Goal: Task Accomplishment & Management: Complete application form

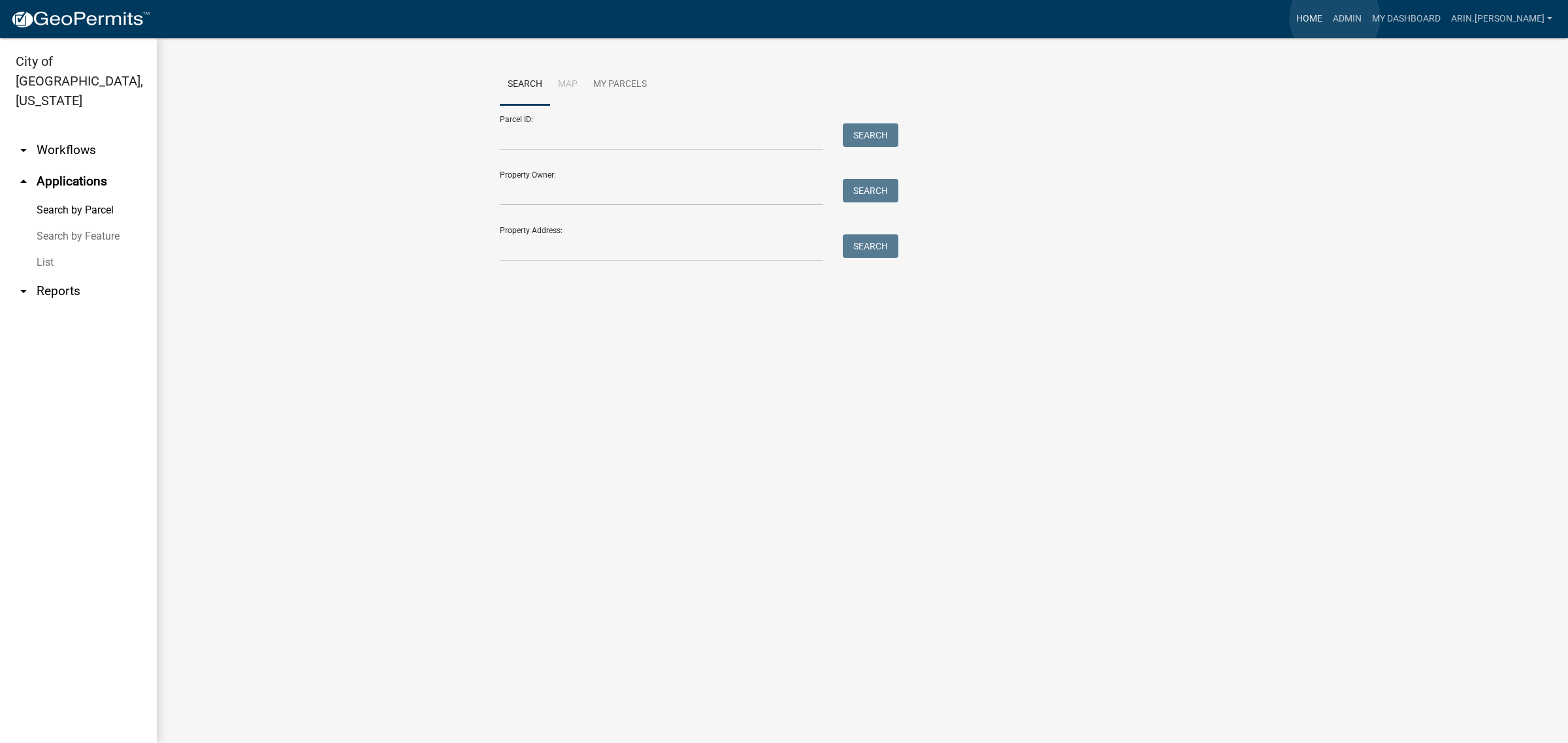
click at [1327, 18] on link "Home" at bounding box center [1309, 19] width 37 height 25
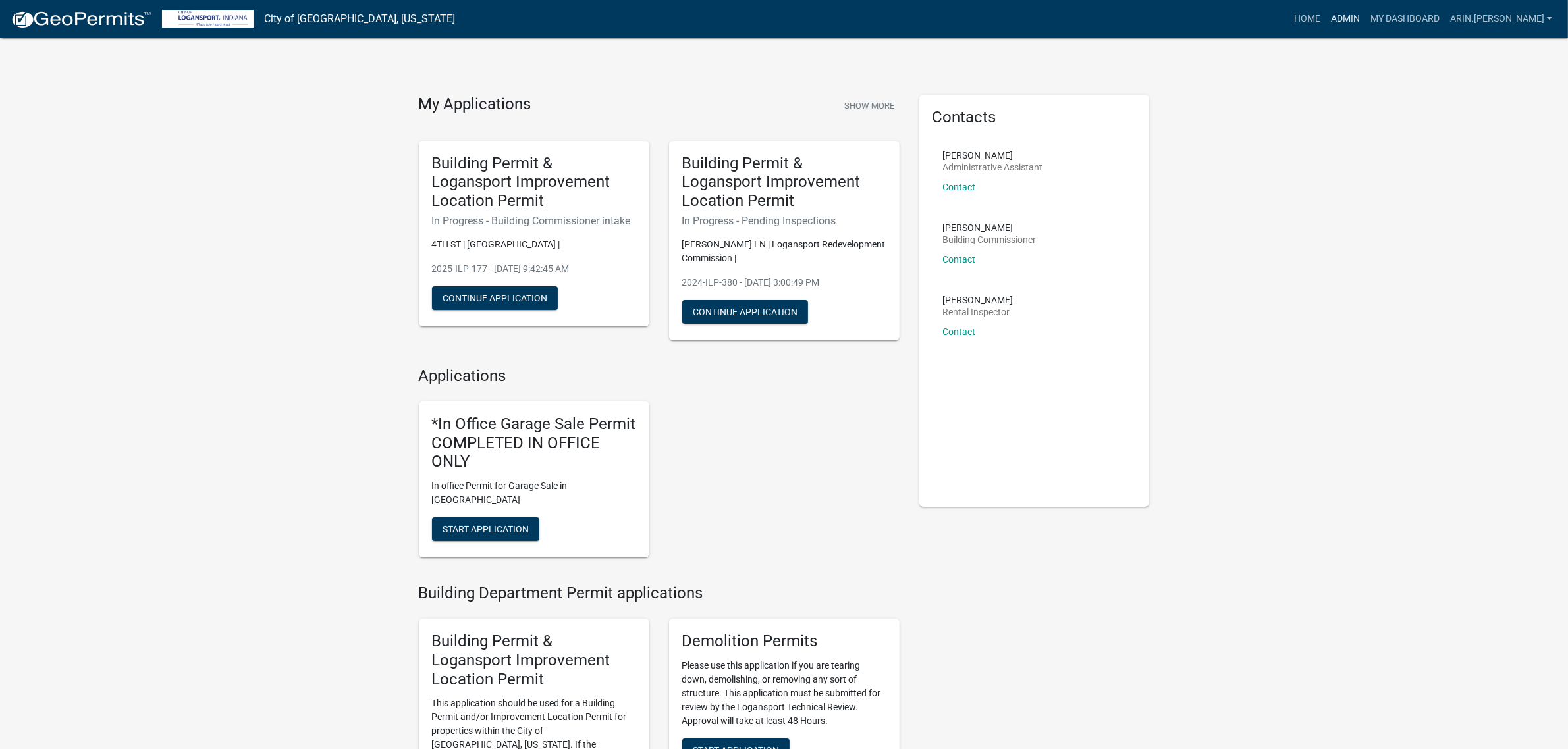
click at [1365, 24] on link "Admin" at bounding box center [1345, 19] width 40 height 25
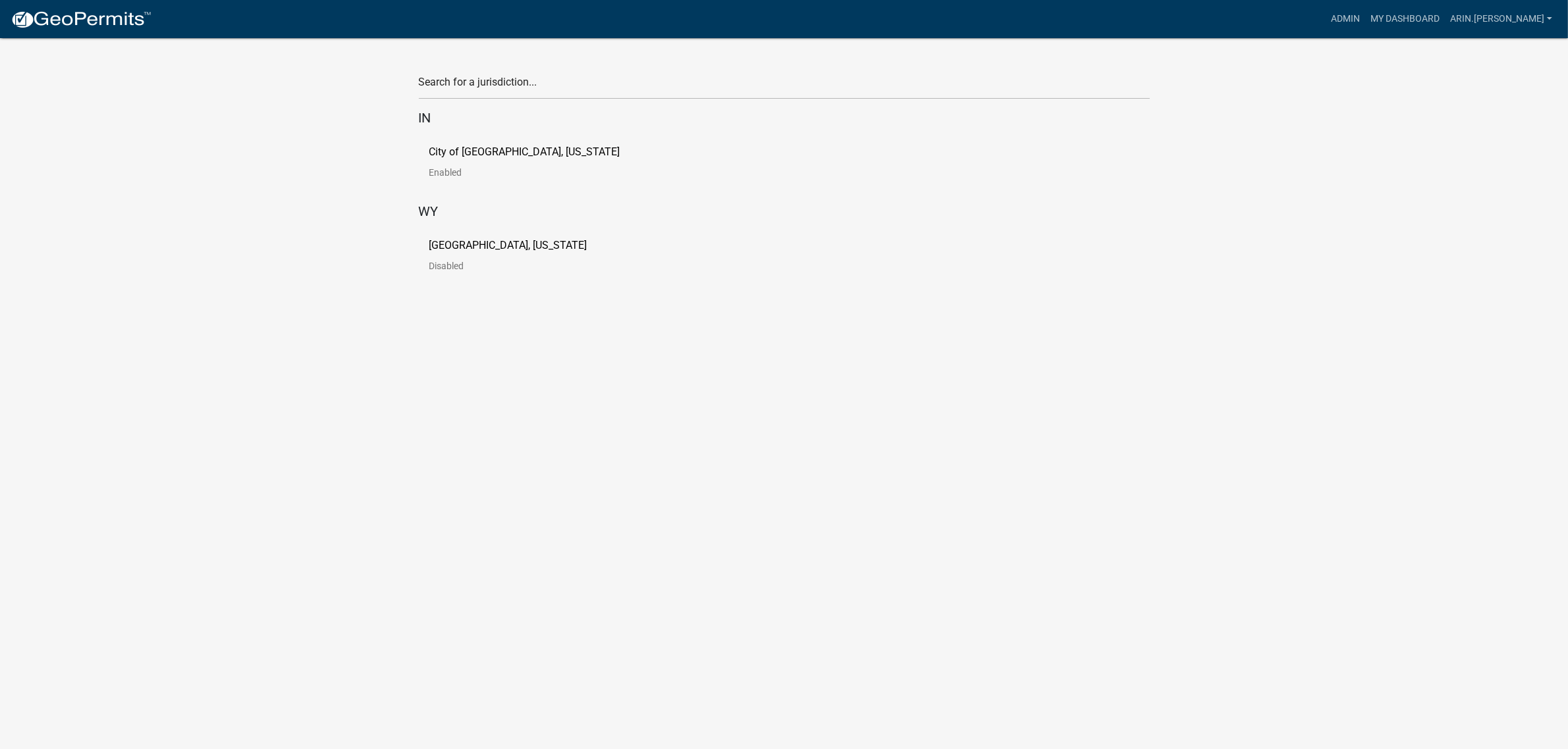
click at [461, 264] on p "Disabled" at bounding box center [519, 266] width 179 height 9
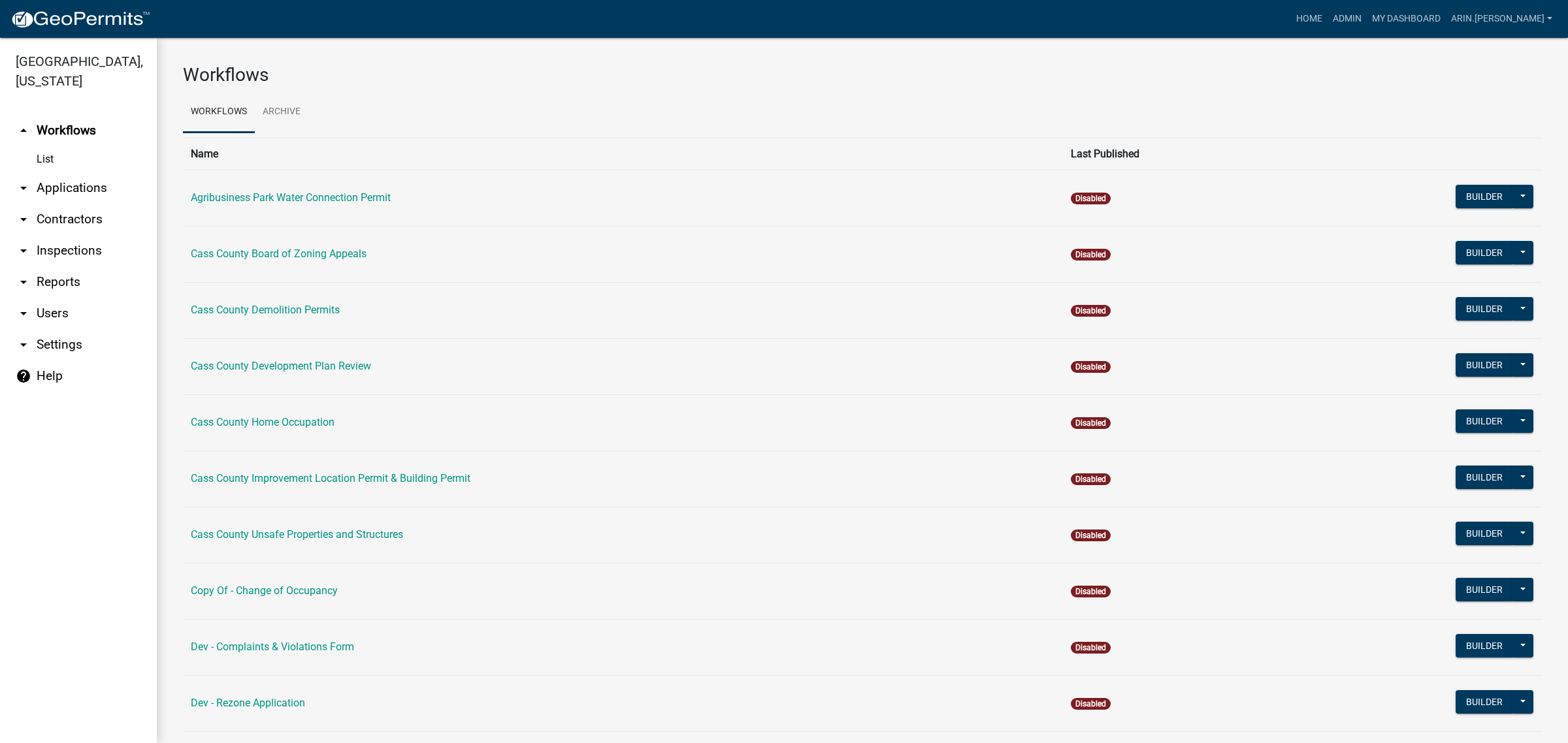
click at [28, 180] on icon "arrow_drop_down" at bounding box center [24, 188] width 16 height 16
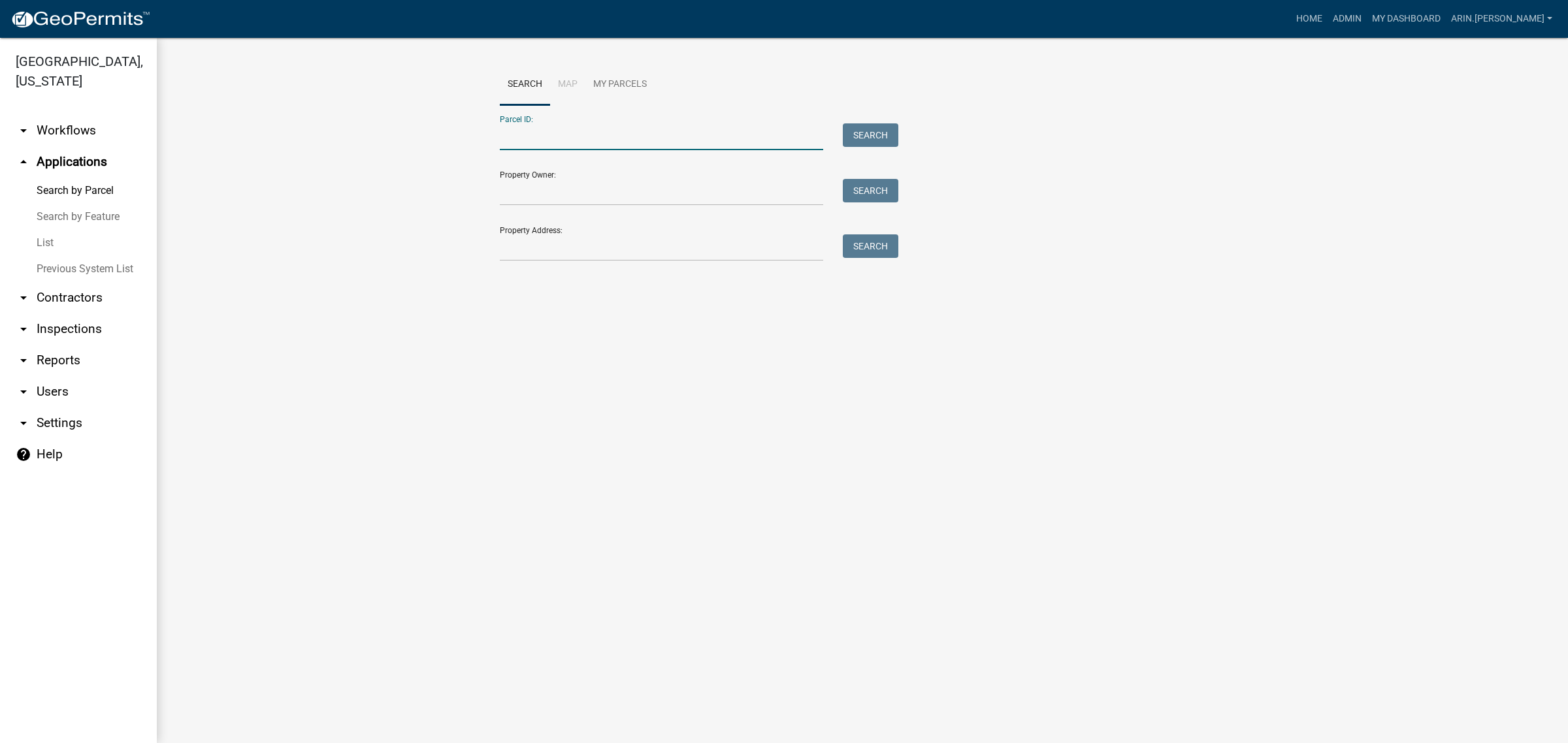
paste input "09-10-35-200-012.000-020"
click at [514, 132] on input "09-10-35-200-012.000-020" at bounding box center [661, 137] width 323 height 27
type input "09-10-35-200-012.000-020"
click at [892, 135] on button "Search" at bounding box center [870, 135] width 55 height 24
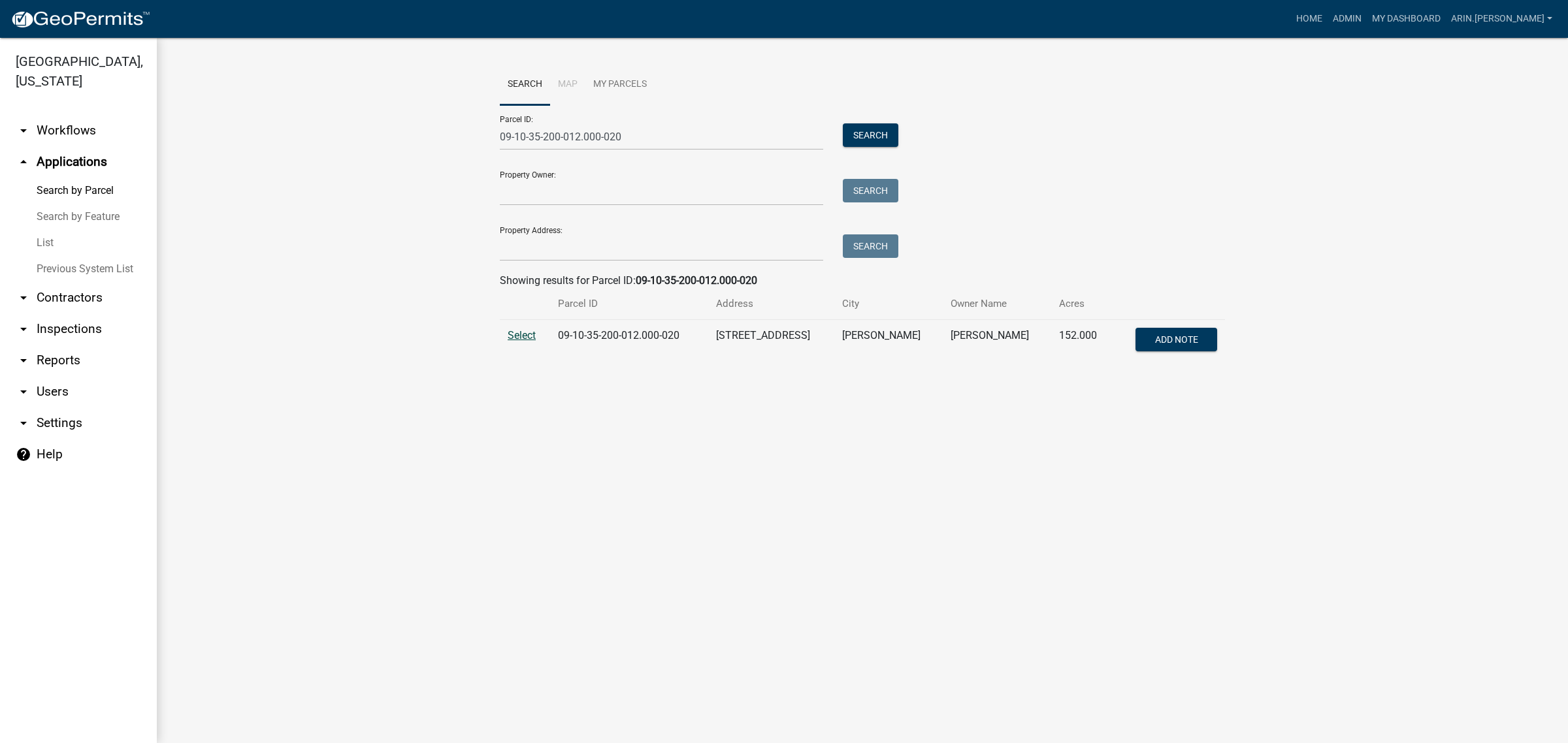
click at [520, 336] on span "Select" at bounding box center [521, 335] width 28 height 12
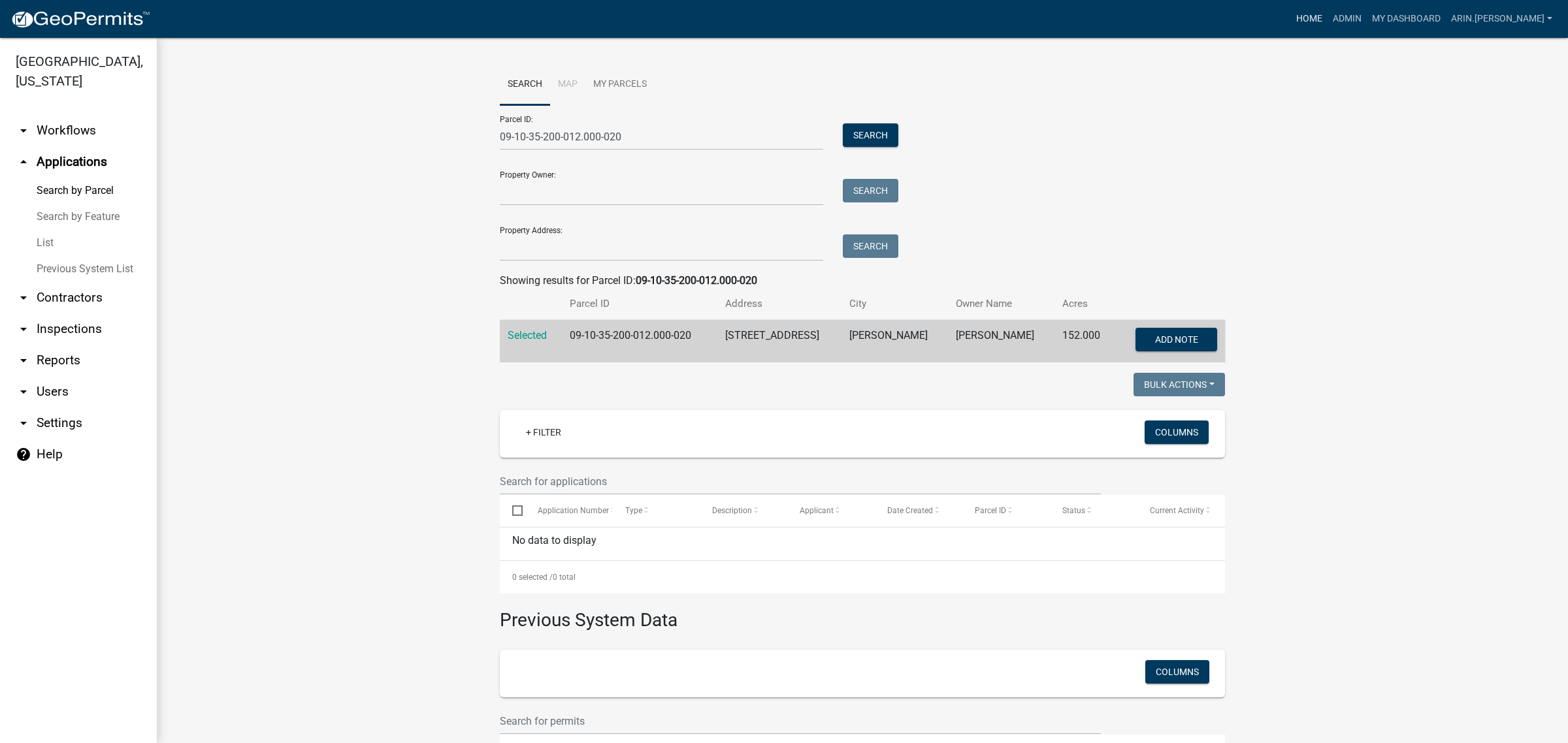
click at [1327, 22] on link "Home" at bounding box center [1309, 19] width 37 height 25
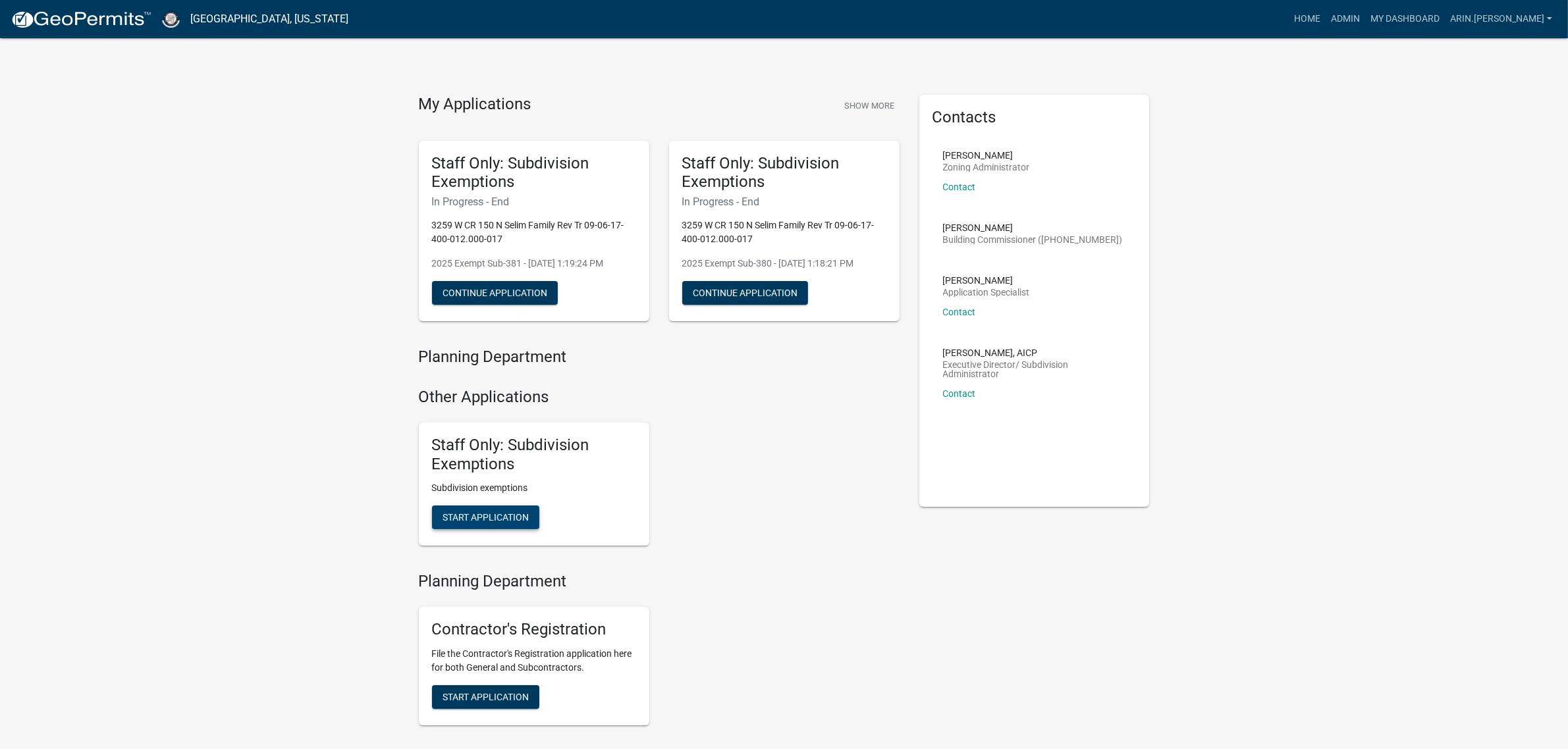
click at [525, 508] on button "Start Application" at bounding box center [486, 517] width 107 height 24
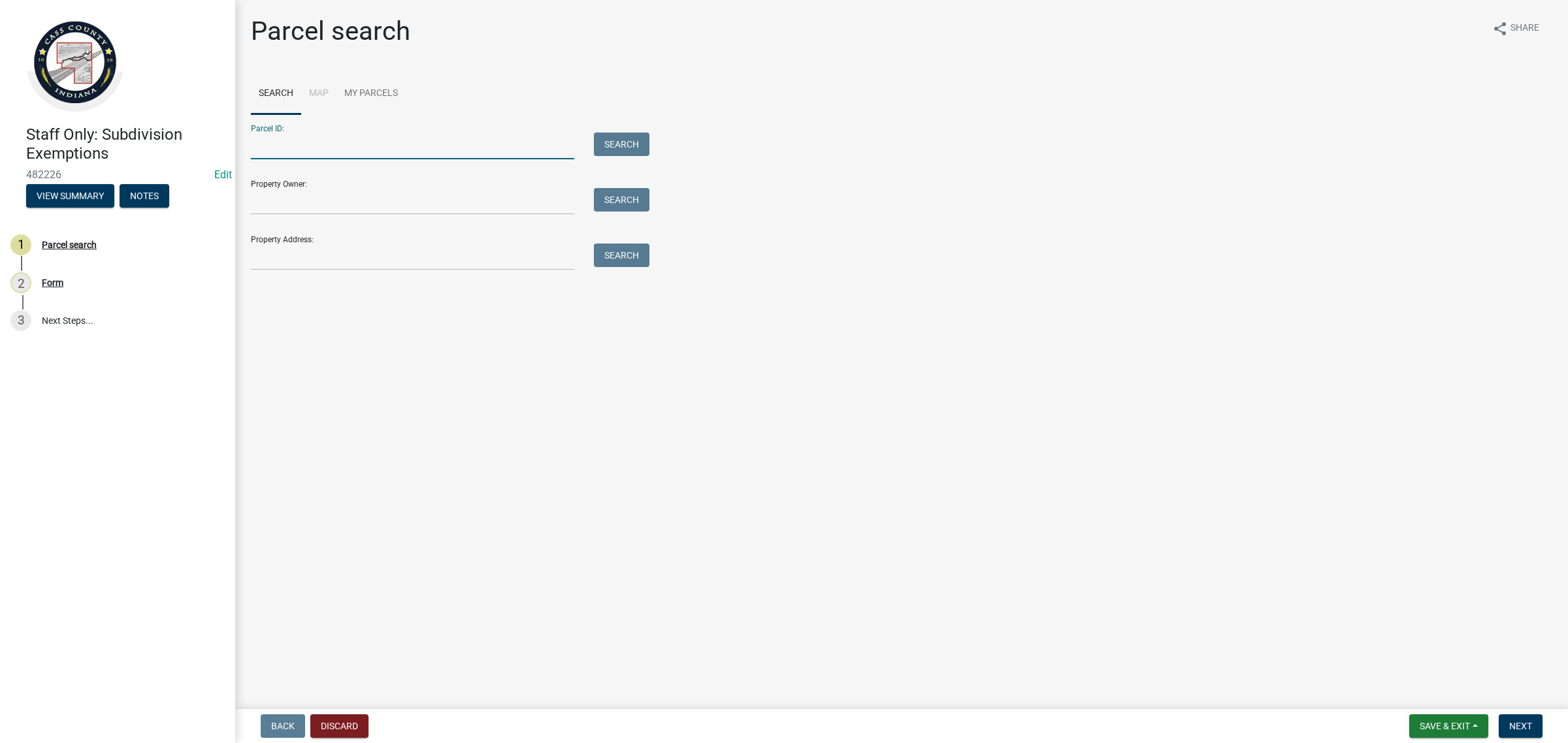
click at [353, 155] on input "Parcel ID:" at bounding box center [413, 146] width 323 height 27
paste input "09-10-35-200-012.000-020"
click at [269, 143] on input "09-10-35-200-012.000-020" at bounding box center [413, 146] width 323 height 27
type input "09-10-35-200-012.000-020"
click at [635, 139] on button "Search" at bounding box center [622, 145] width 55 height 24
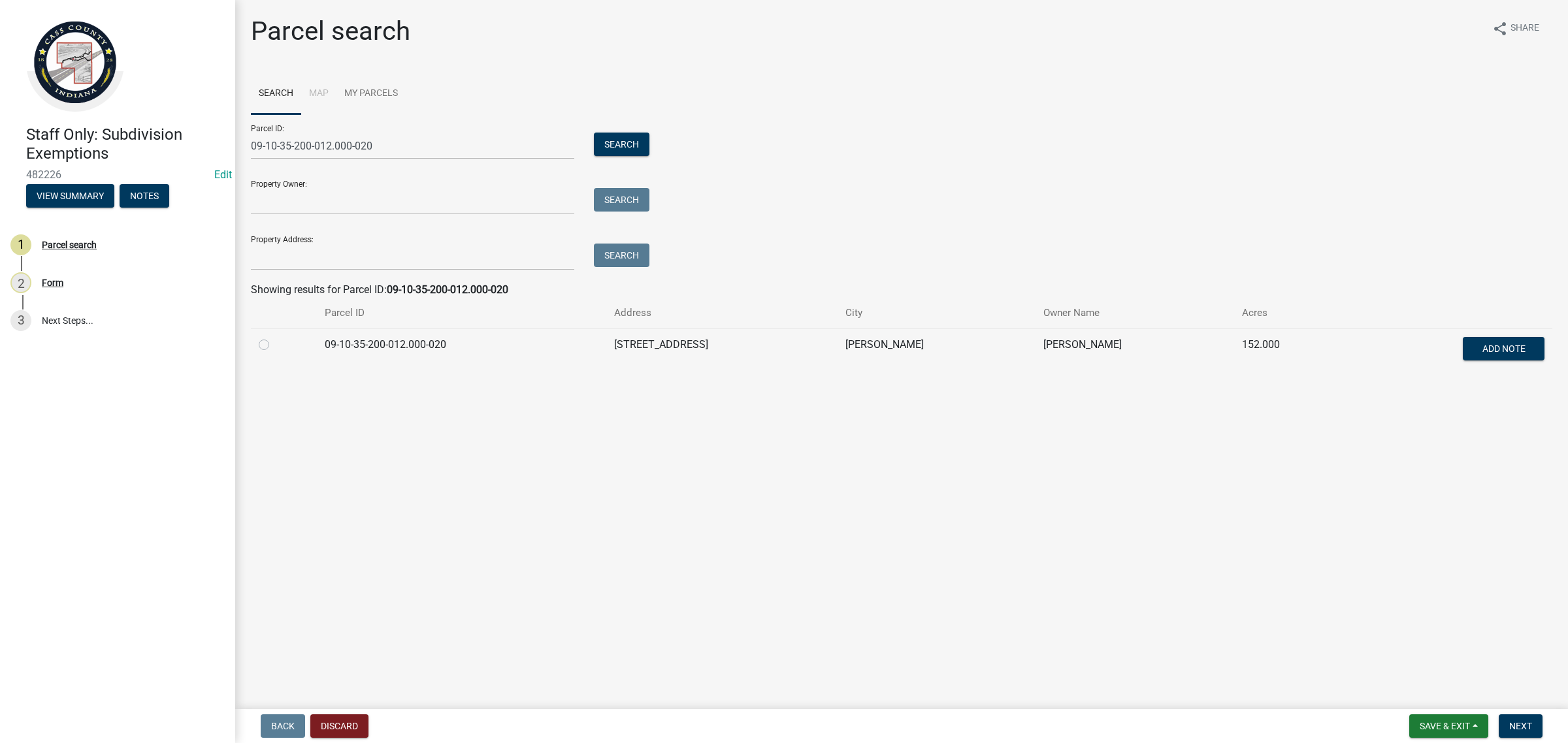
click at [273, 350] on div at bounding box center [284, 345] width 51 height 16
click at [275, 337] on label at bounding box center [275, 337] width 0 height 0
click at [275, 344] on input "radio" at bounding box center [279, 341] width 9 height 9
radio input "true"
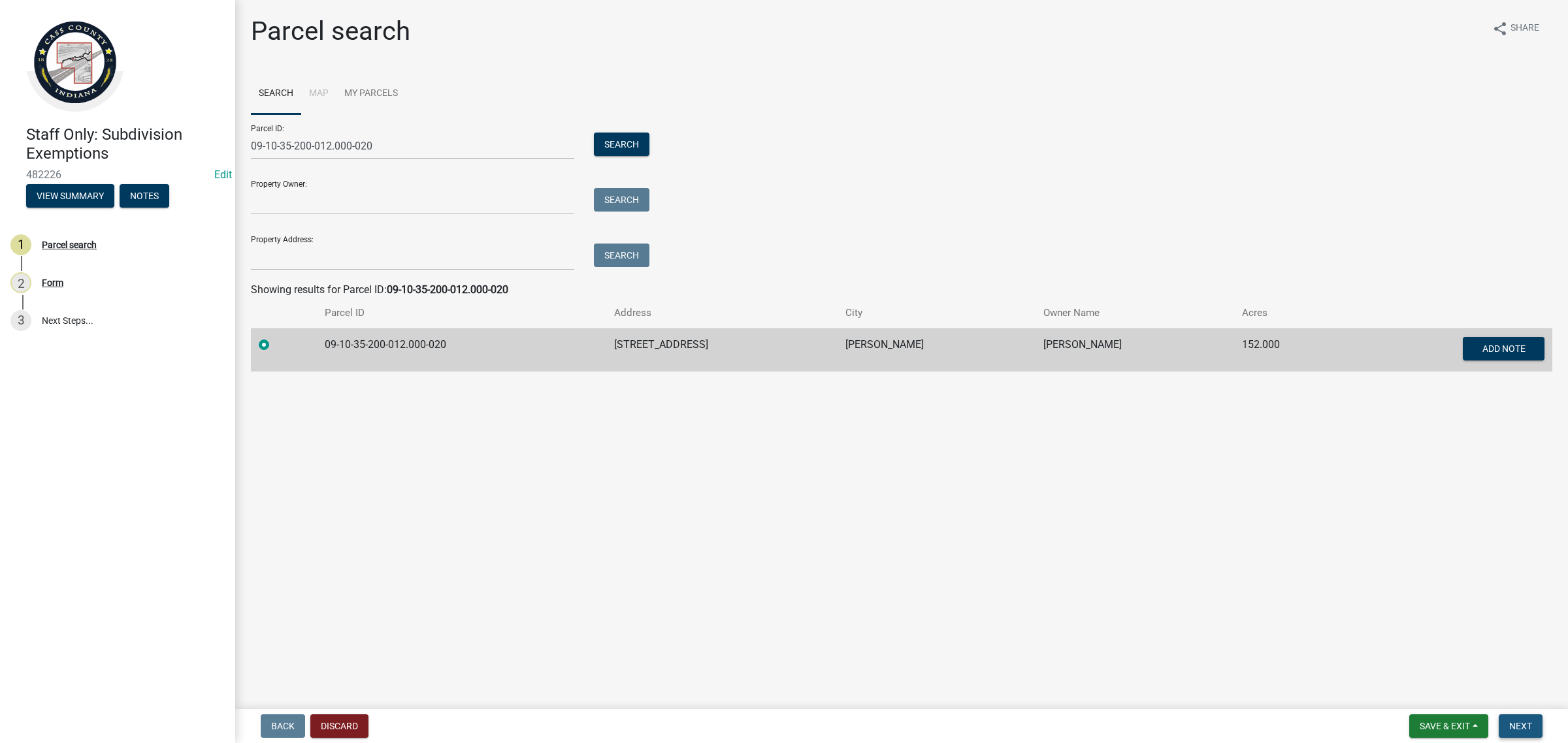
click at [1511, 722] on span "Next" at bounding box center [1520, 726] width 23 height 11
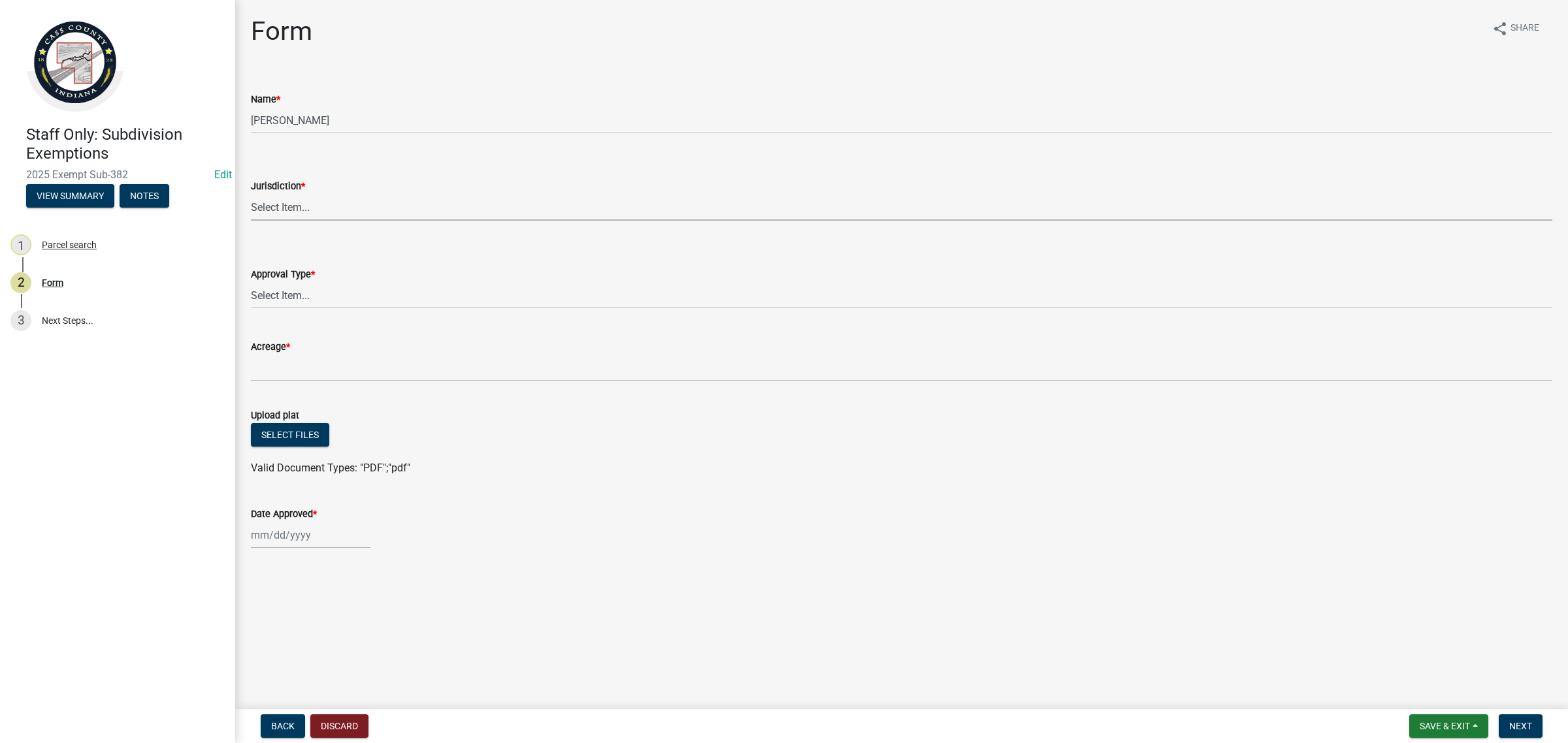
click at [262, 196] on select "Select Item... [GEOGRAPHIC_DATA] [PERSON_NAME][GEOGRAPHIC_DATA] (no jurisdictio…" at bounding box center [902, 207] width 1301 height 27
click at [251, 194] on select "Select Item... [GEOGRAPHIC_DATA] [PERSON_NAME][GEOGRAPHIC_DATA] (no jurisdictio…" at bounding box center [902, 207] width 1301 height 27
select select "5ecc023f-f667-48aa-9489-9a45c07f576e"
click at [306, 281] on div "Approval Type *" at bounding box center [902, 275] width 1301 height 16
click at [321, 305] on select "Select Item... No Jurisdiction Adjoining UNBUILDABLE Homestead/Business BUILDAB…" at bounding box center [902, 295] width 1301 height 27
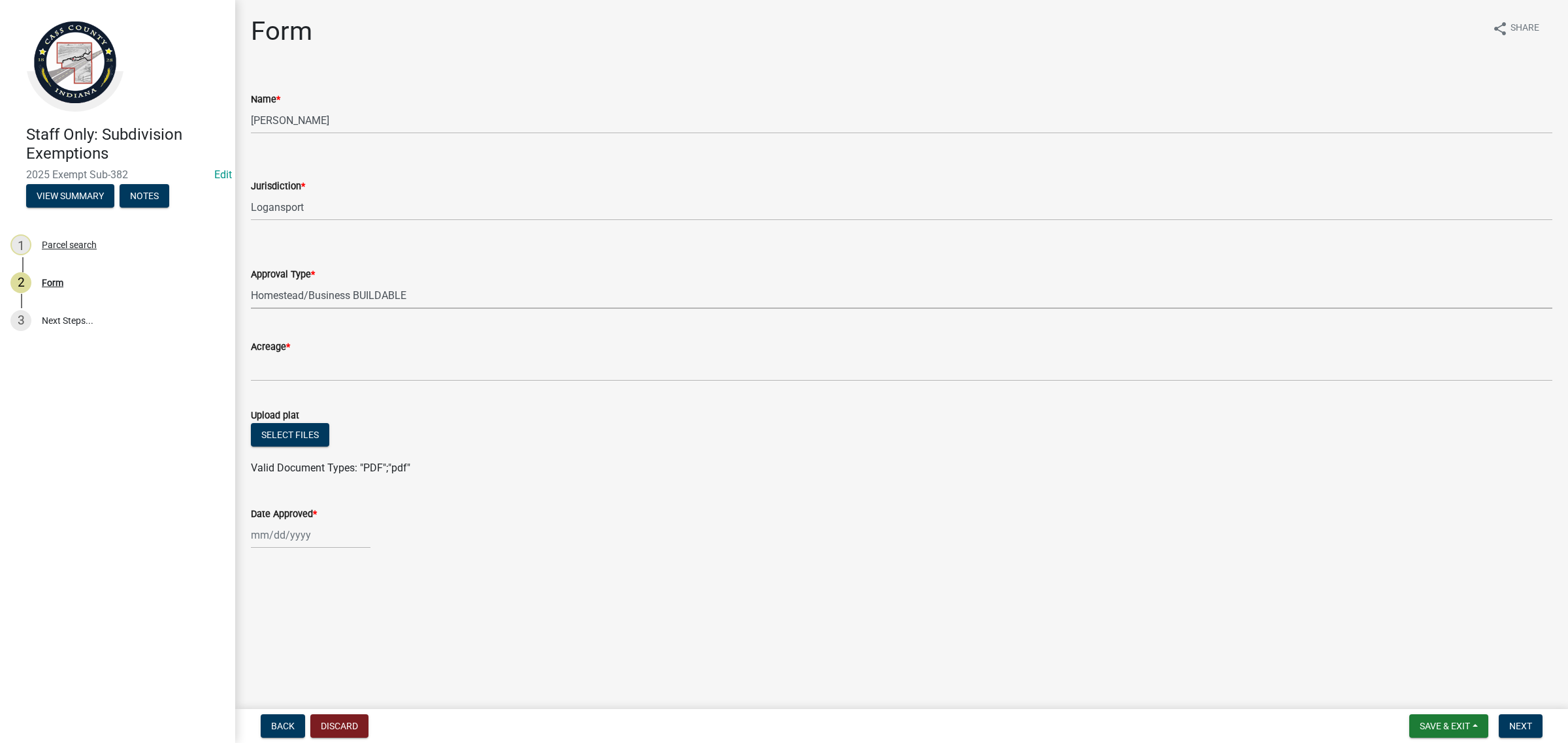
click at [251, 282] on select "Select Item... No Jurisdiction Adjoining UNBUILDABLE Homestead/Business BUILDAB…" at bounding box center [902, 295] width 1301 height 27
select select "380aa1e2-73e7-4360-99f8-eb301ef1aa7c"
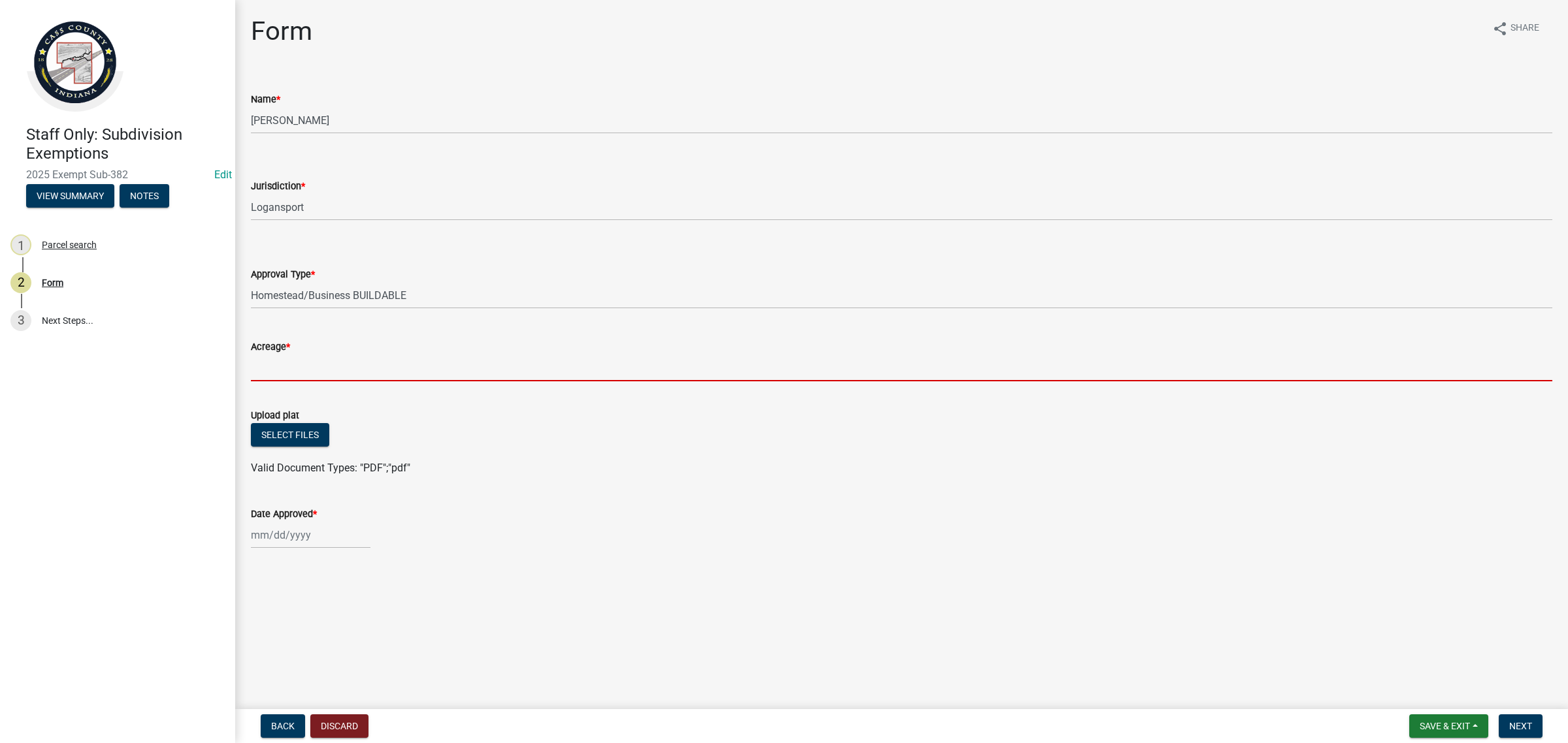
click at [321, 376] on input "Acreage *" at bounding box center [902, 368] width 1301 height 27
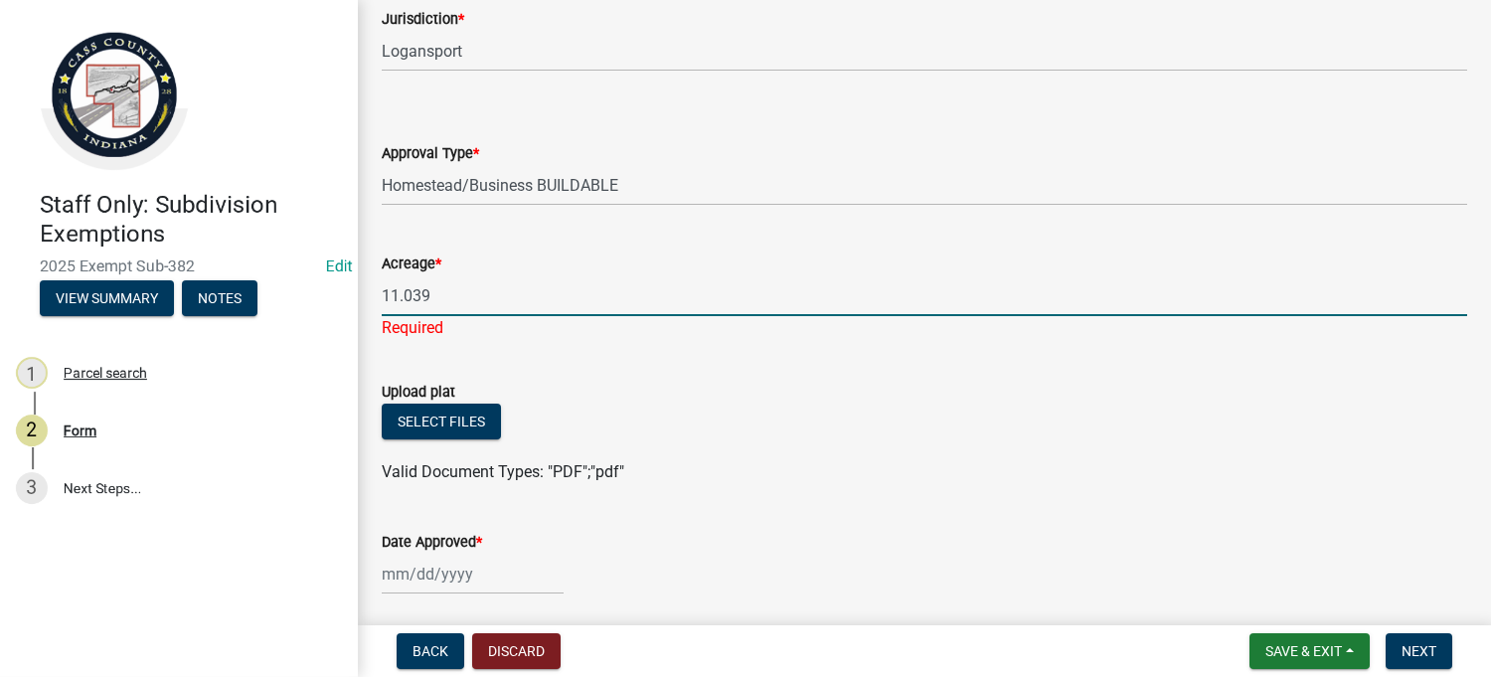
scroll to position [336, 0]
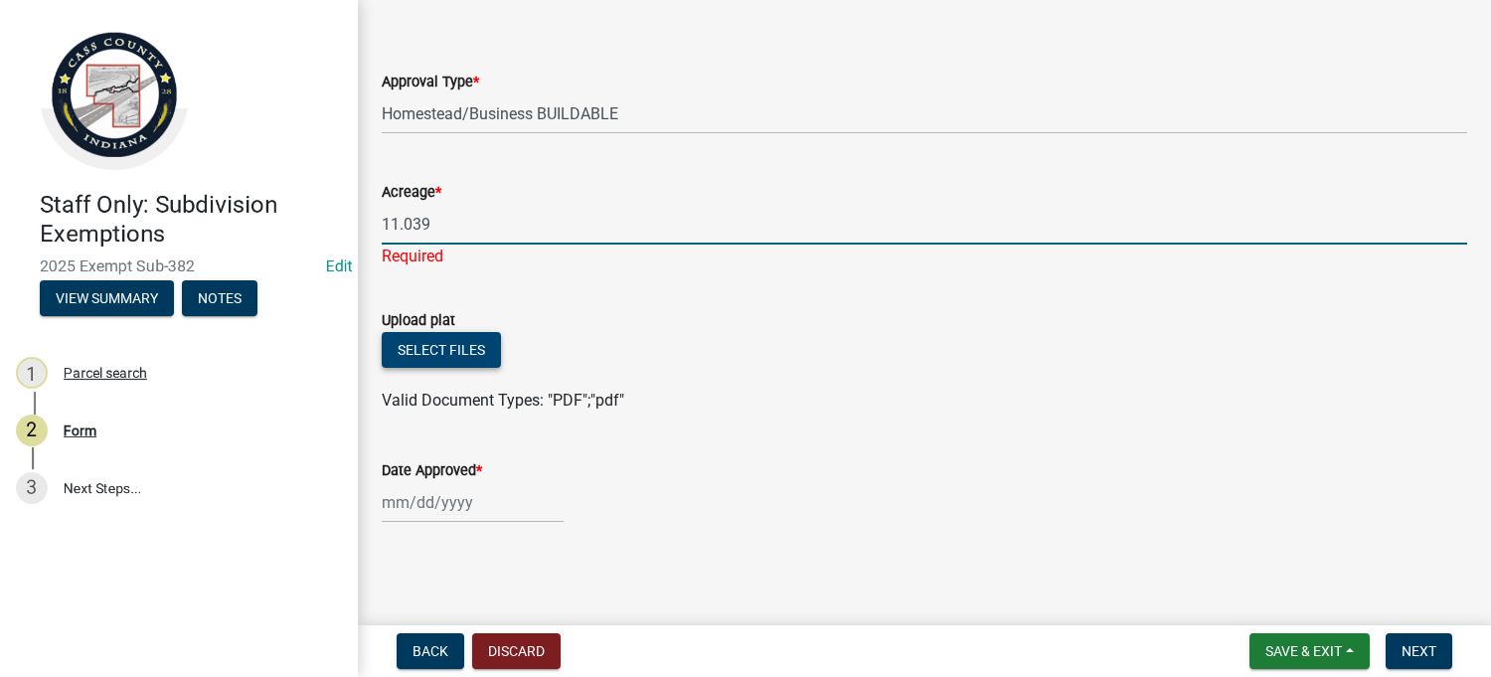
type input "11.039"
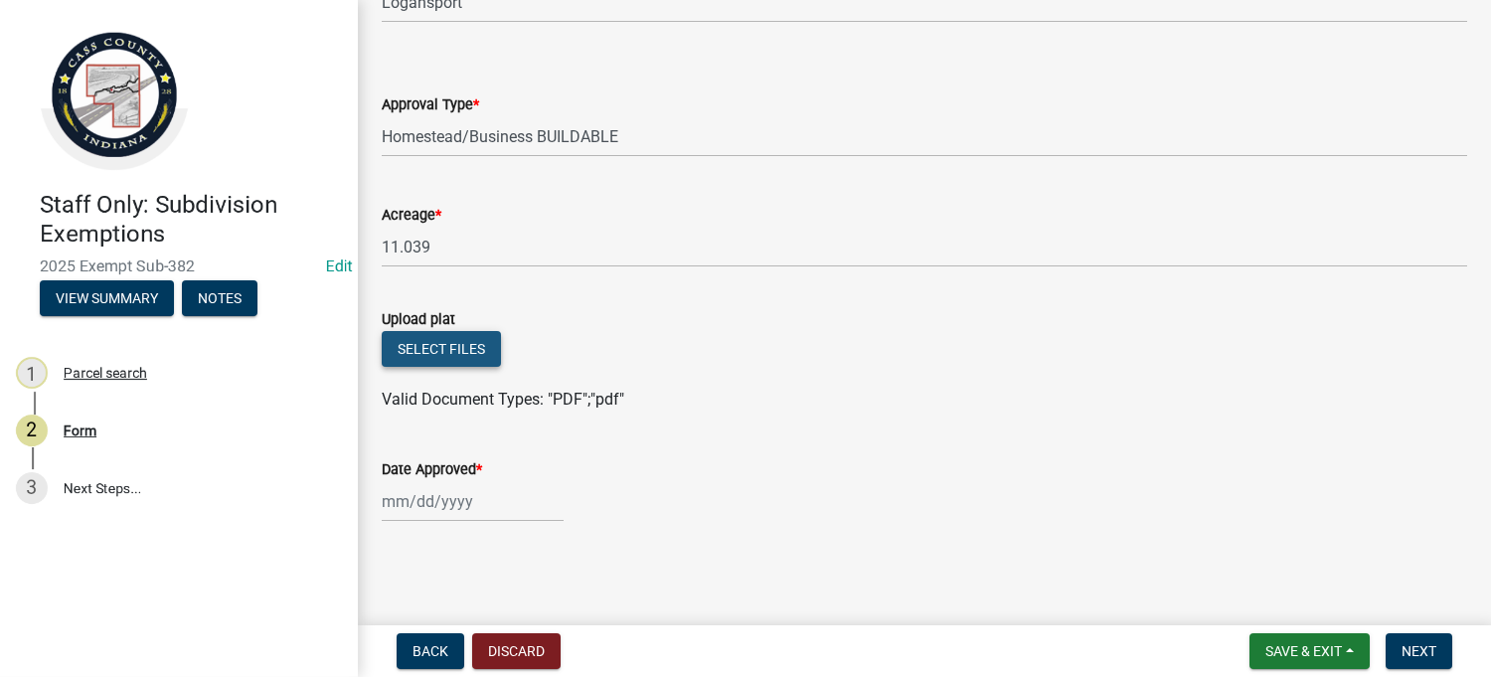
click at [419, 340] on button "Select files" at bounding box center [441, 349] width 119 height 36
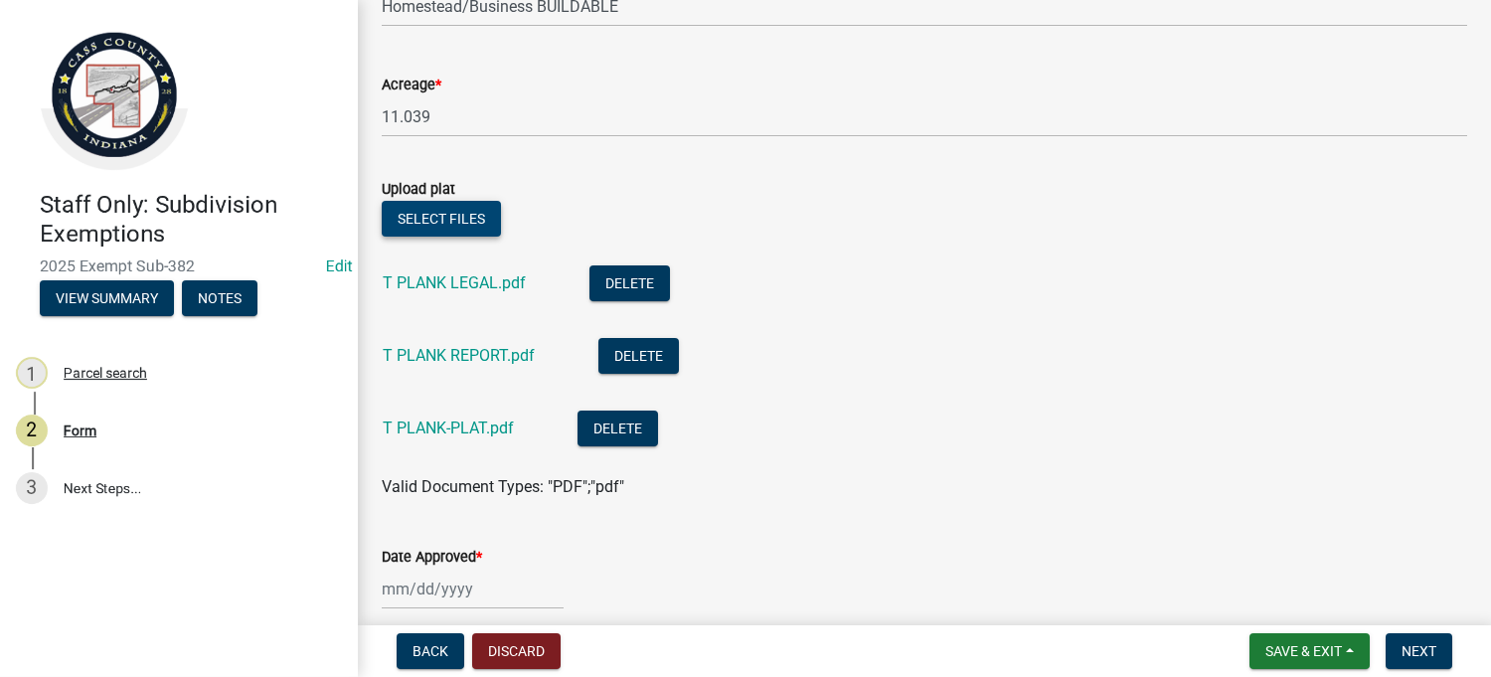
scroll to position [530, 0]
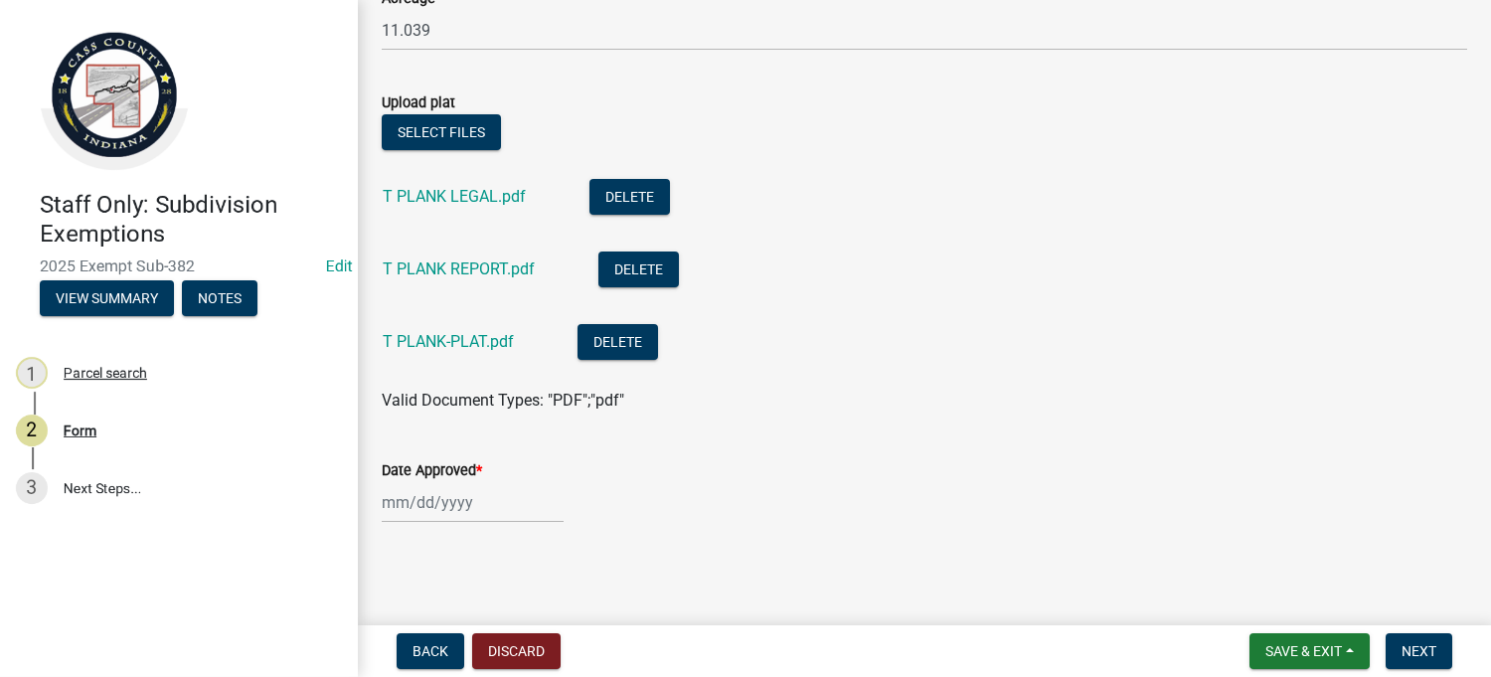
click at [420, 507] on div at bounding box center [473, 502] width 182 height 41
select select "9"
select select "2025"
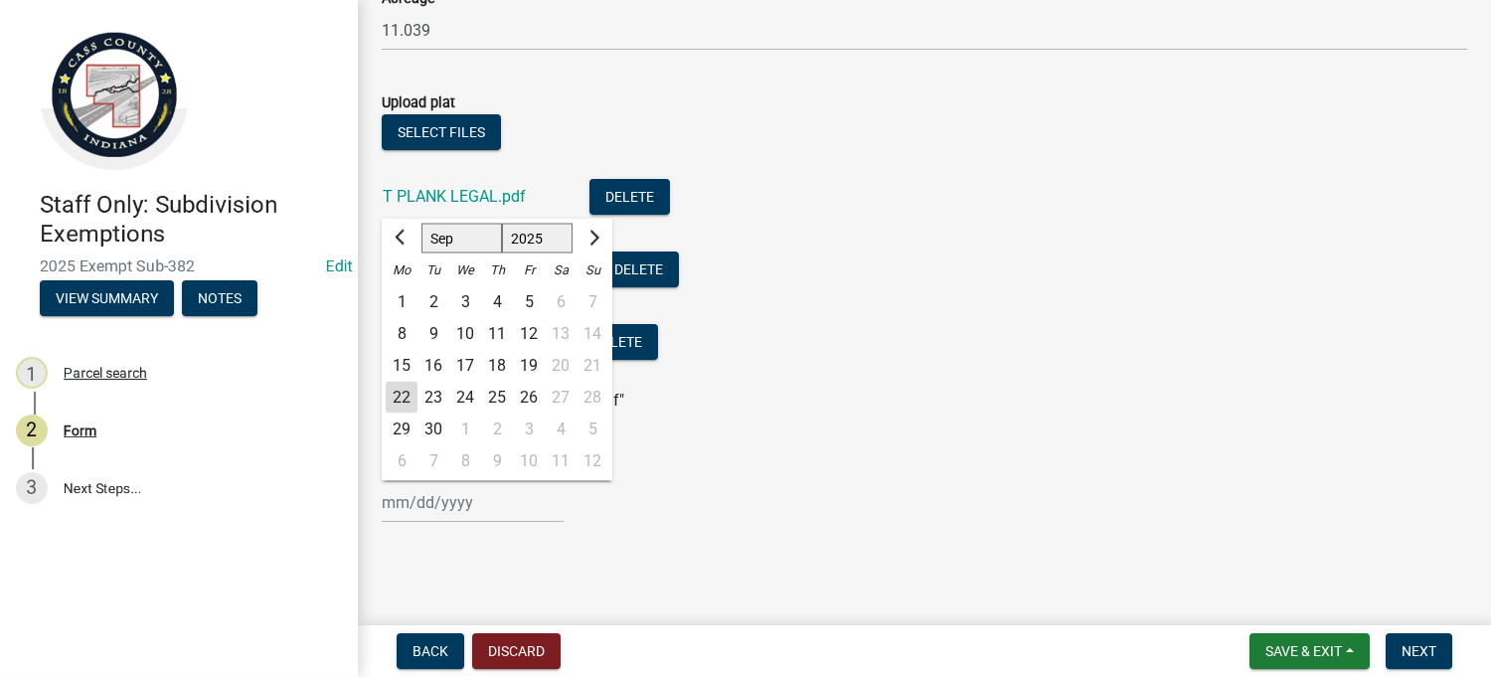
click at [403, 406] on div "22" at bounding box center [402, 398] width 32 height 32
type input "[DATE]"
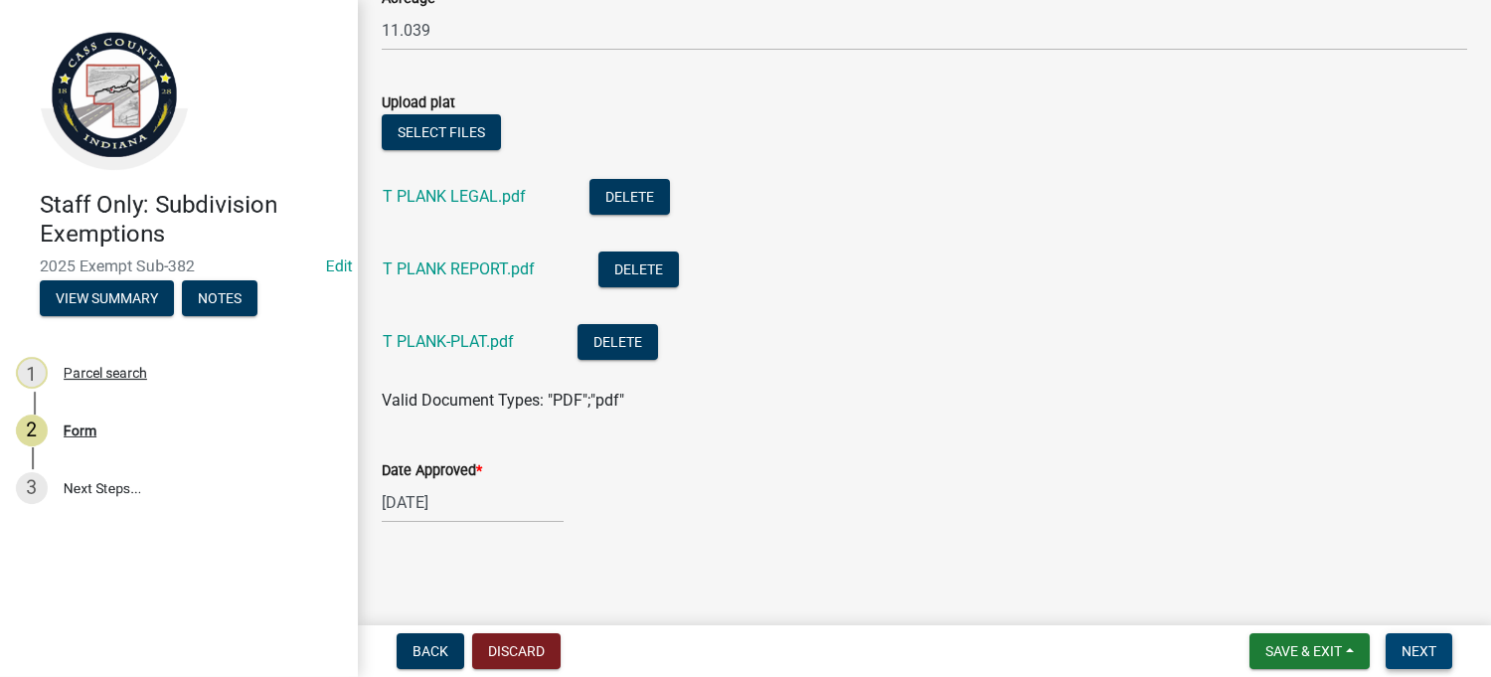
click at [1407, 651] on span "Next" at bounding box center [1419, 651] width 35 height 16
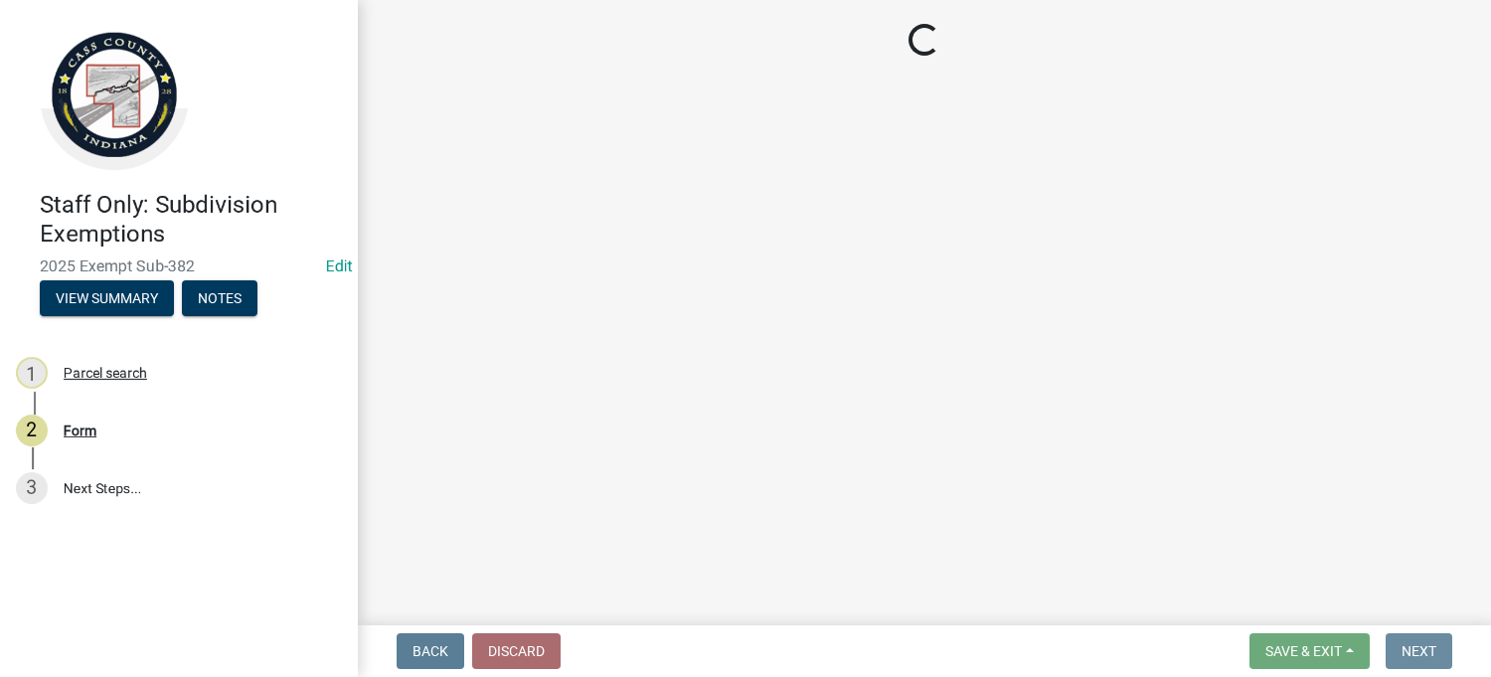
scroll to position [0, 0]
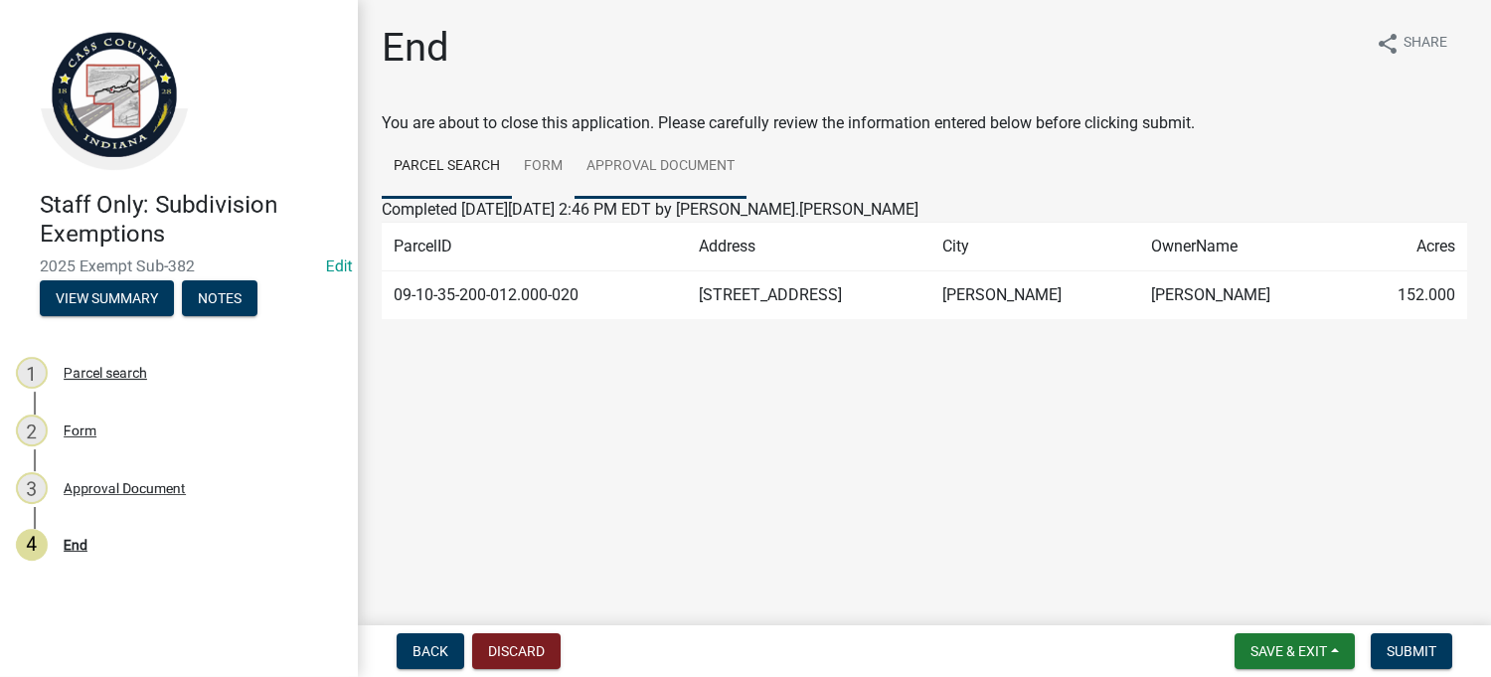
click at [642, 169] on link "Approval Document" at bounding box center [661, 167] width 172 height 64
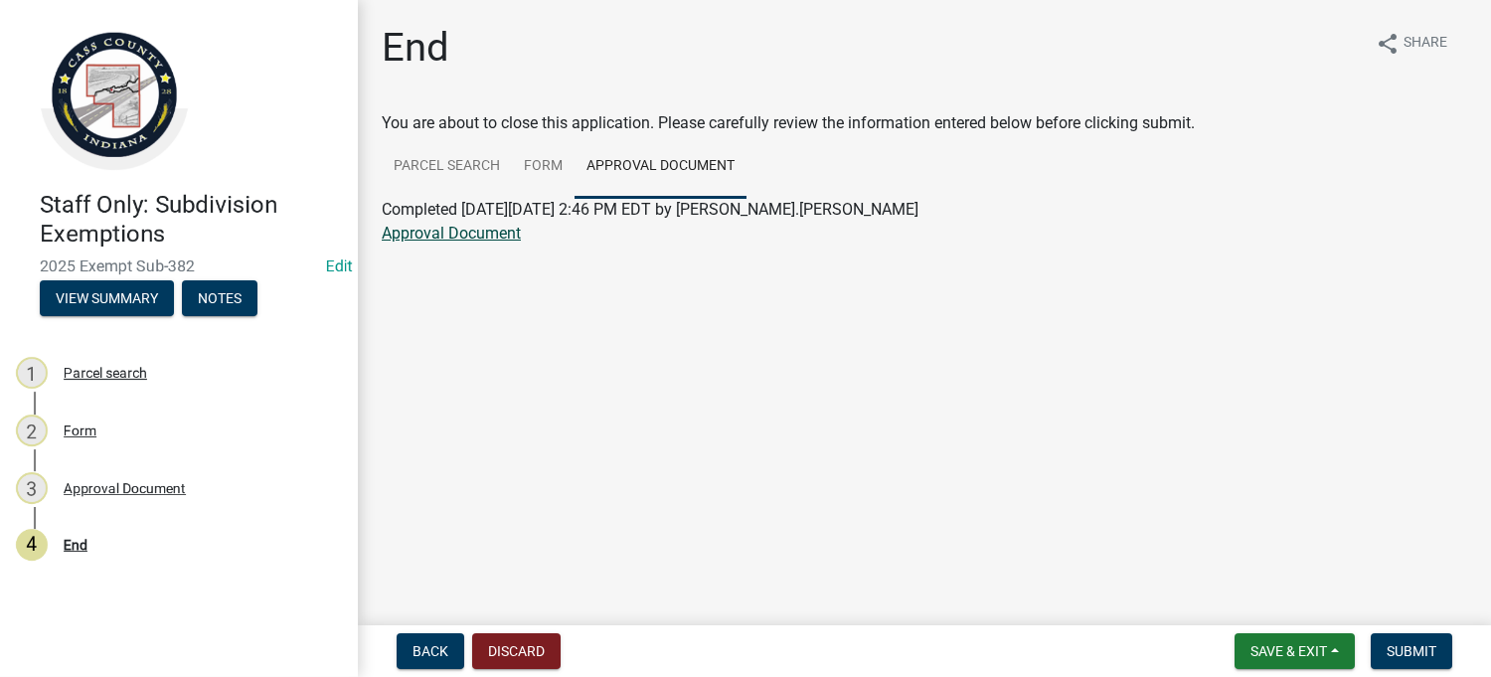
click at [464, 226] on link "Approval Document" at bounding box center [451, 233] width 139 height 19
